Goal: Task Accomplishment & Management: Manage account settings

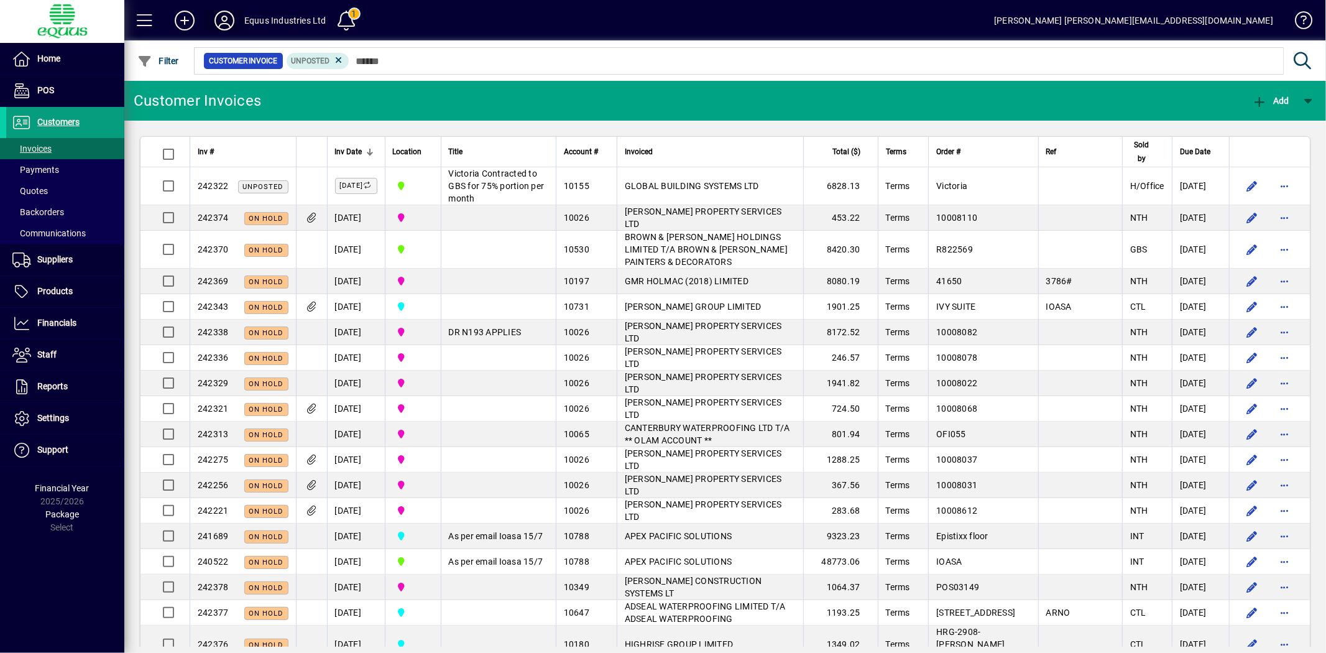
click at [215, 15] on icon at bounding box center [224, 21] width 25 height 20
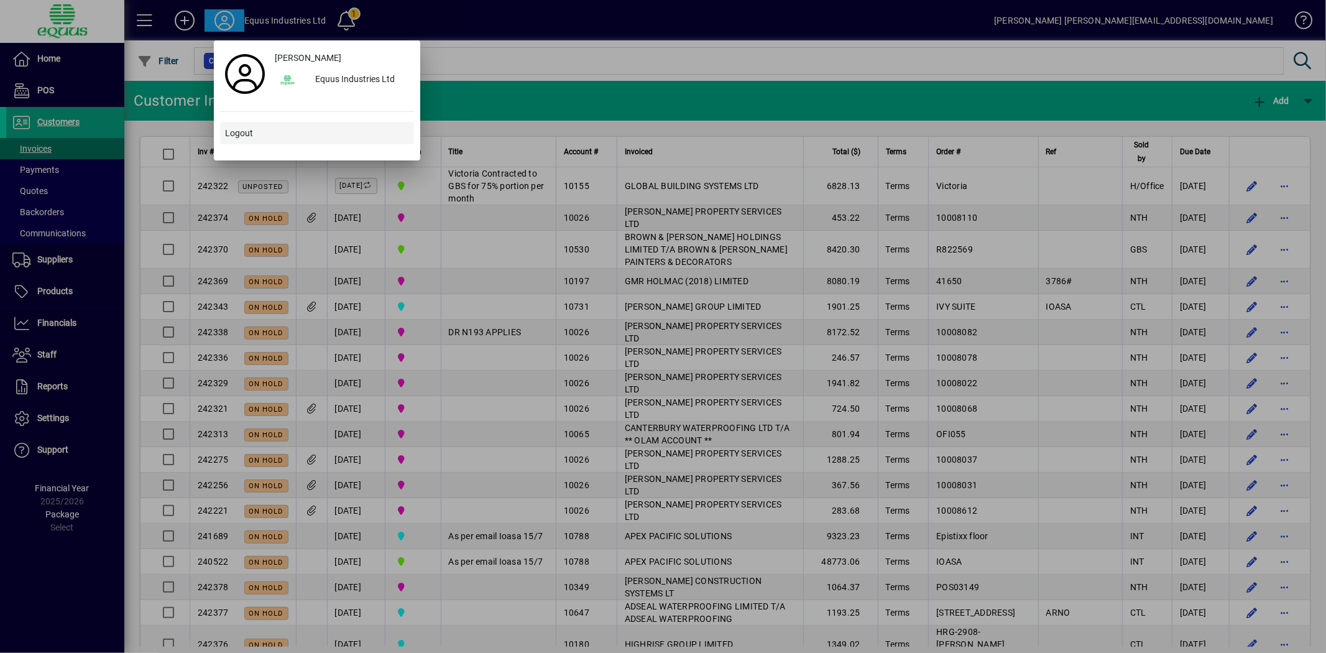
click at [249, 127] on span "Logout" at bounding box center [239, 133] width 28 height 13
